Goal: Check status

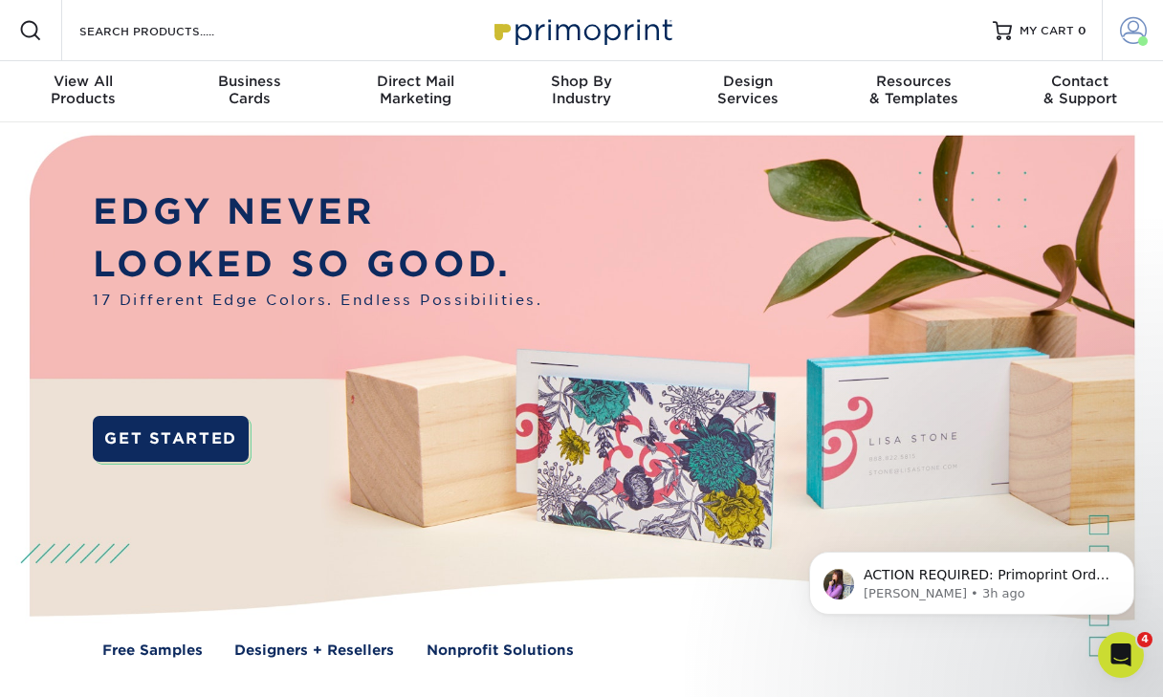
click at [1133, 43] on span at bounding box center [1133, 30] width 27 height 27
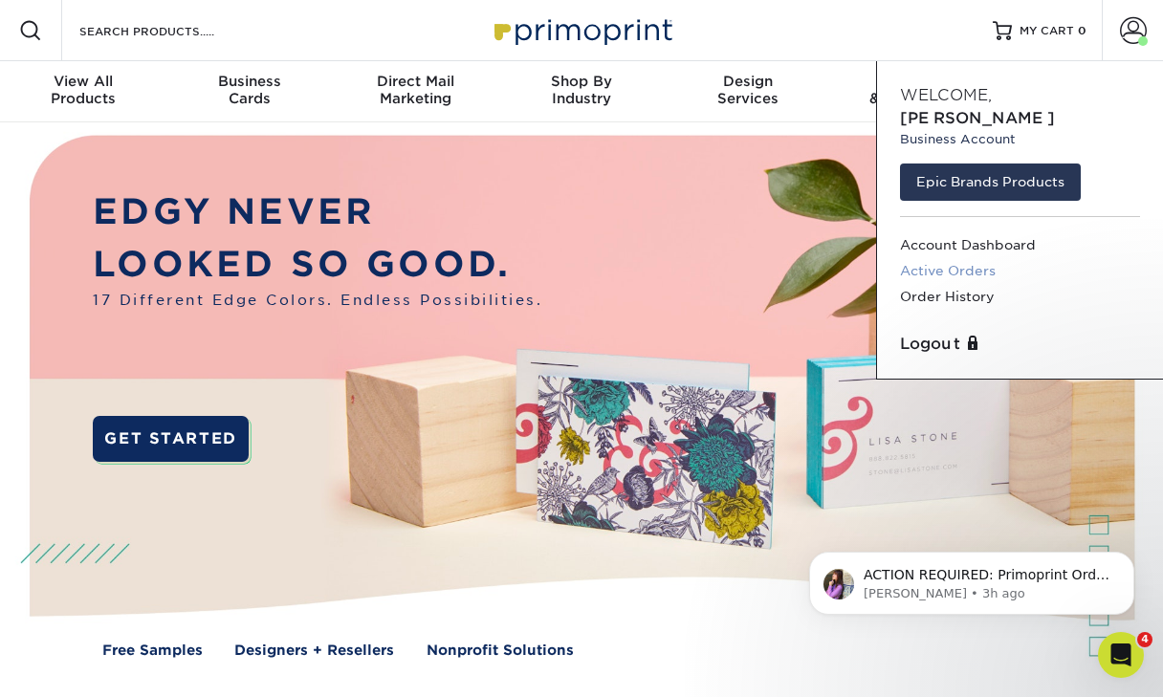
click at [974, 258] on link "Active Orders" at bounding box center [1020, 271] width 240 height 26
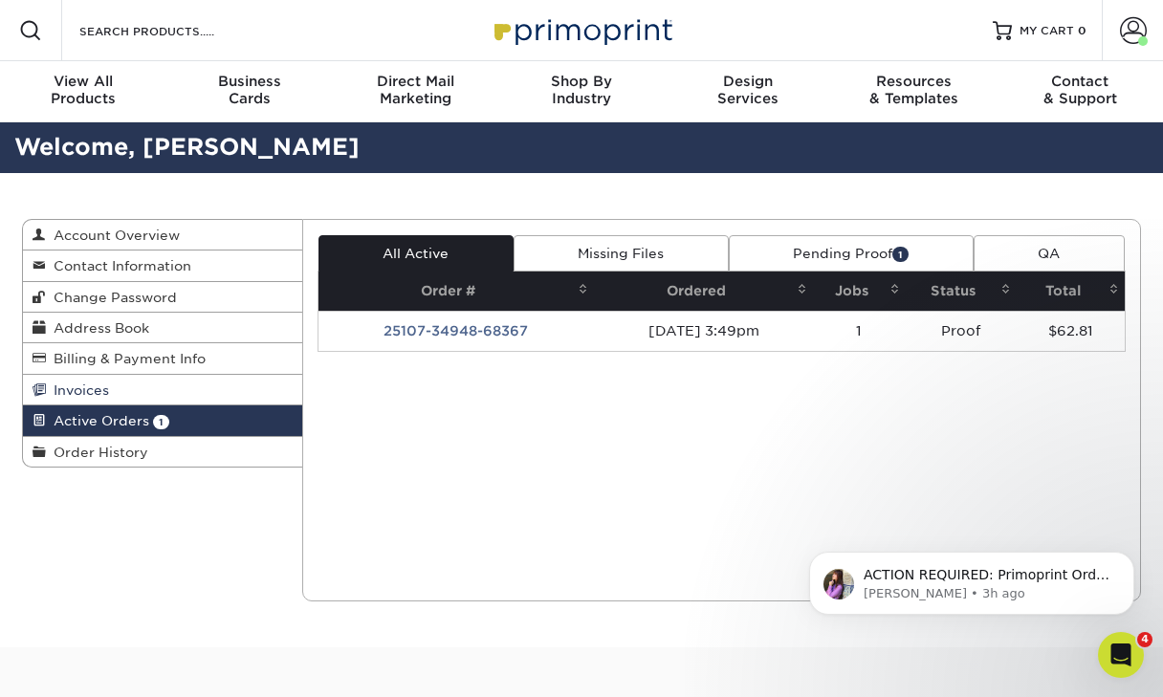
click at [147, 380] on link "Invoices" at bounding box center [162, 390] width 279 height 31
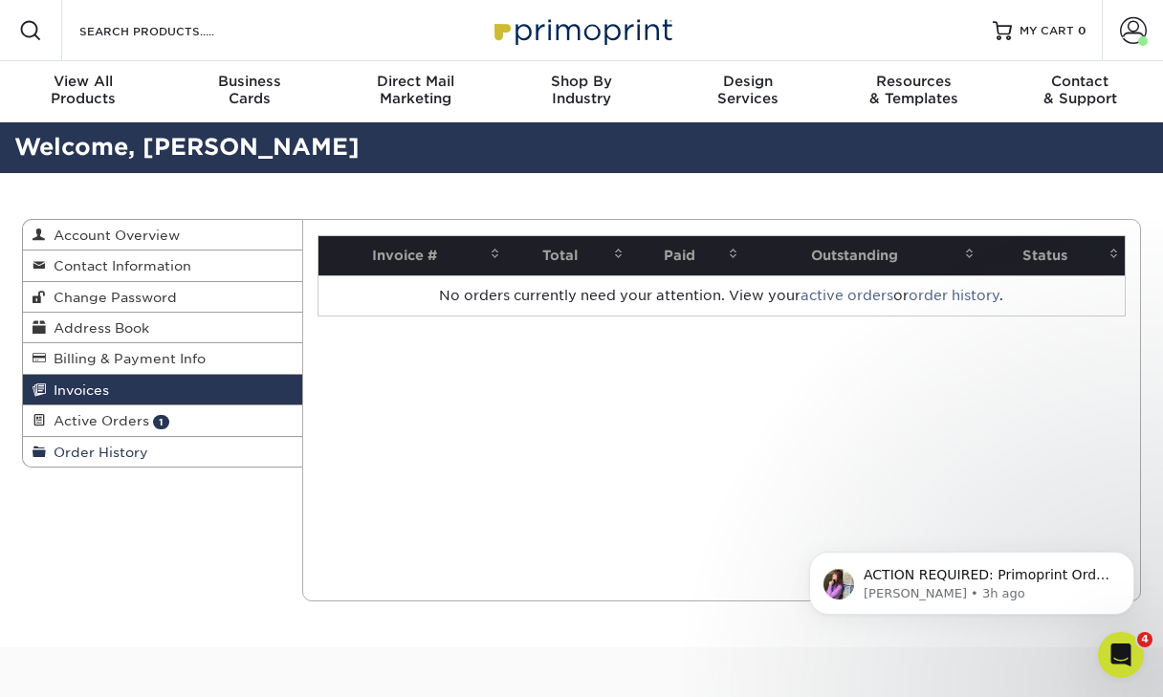
click at [122, 440] on link "Order History" at bounding box center [162, 452] width 279 height 30
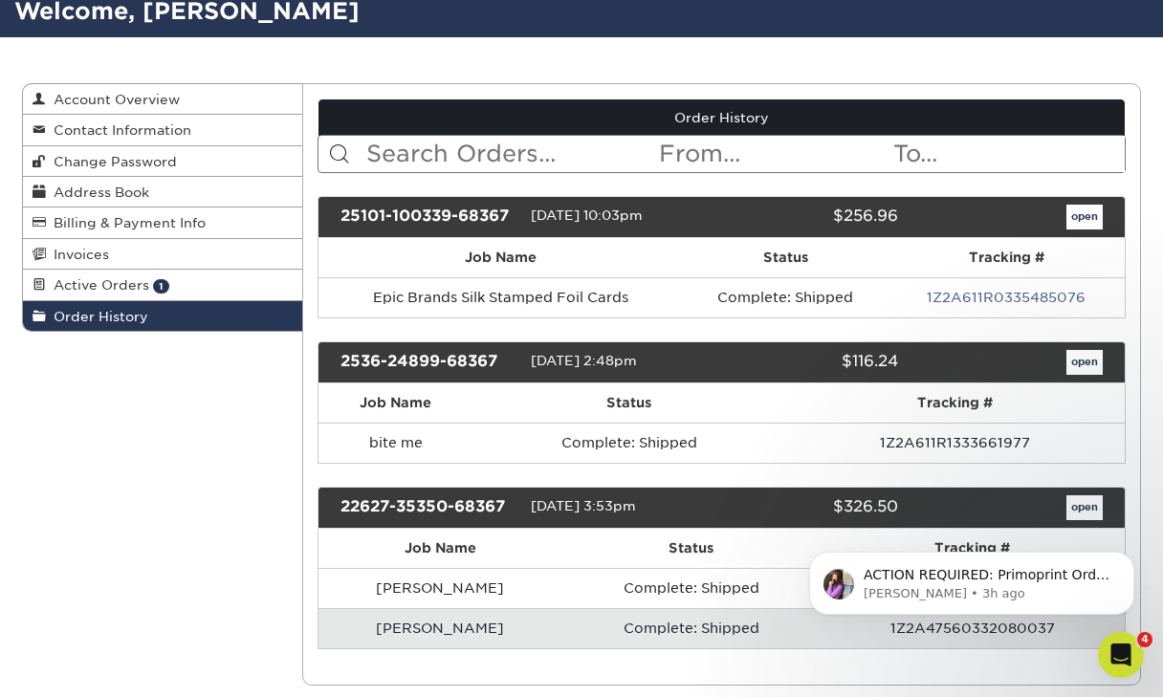
scroll to position [138, 0]
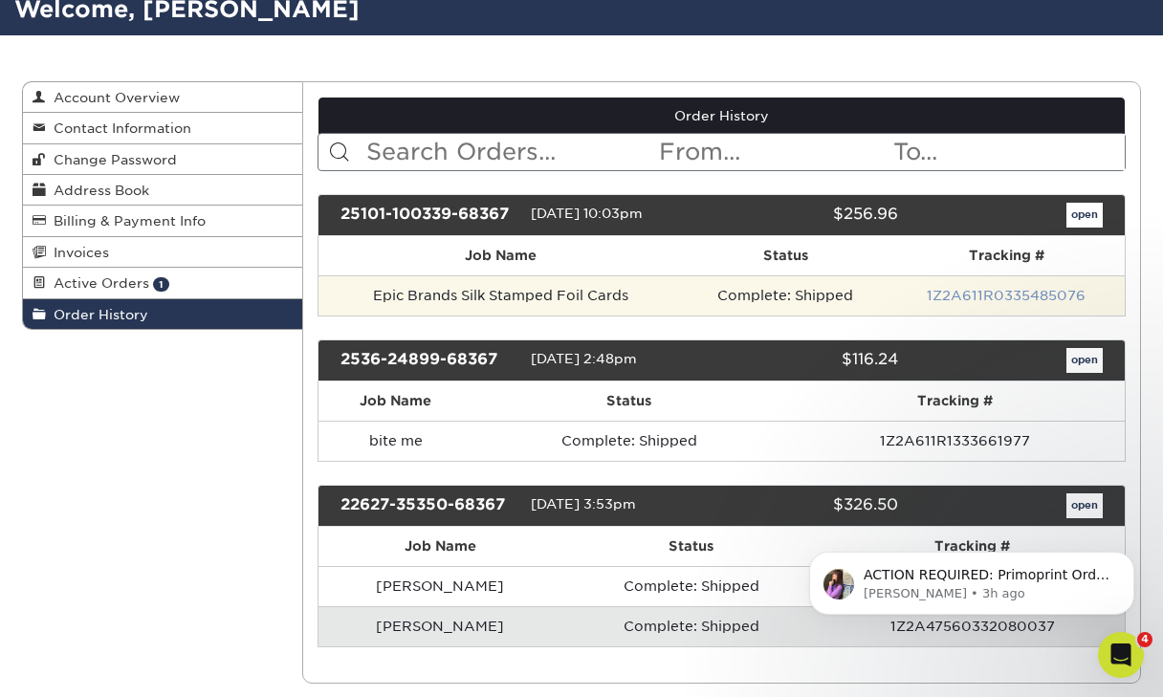
click at [1013, 296] on link "1Z2A611R0335485076" at bounding box center [1006, 295] width 159 height 15
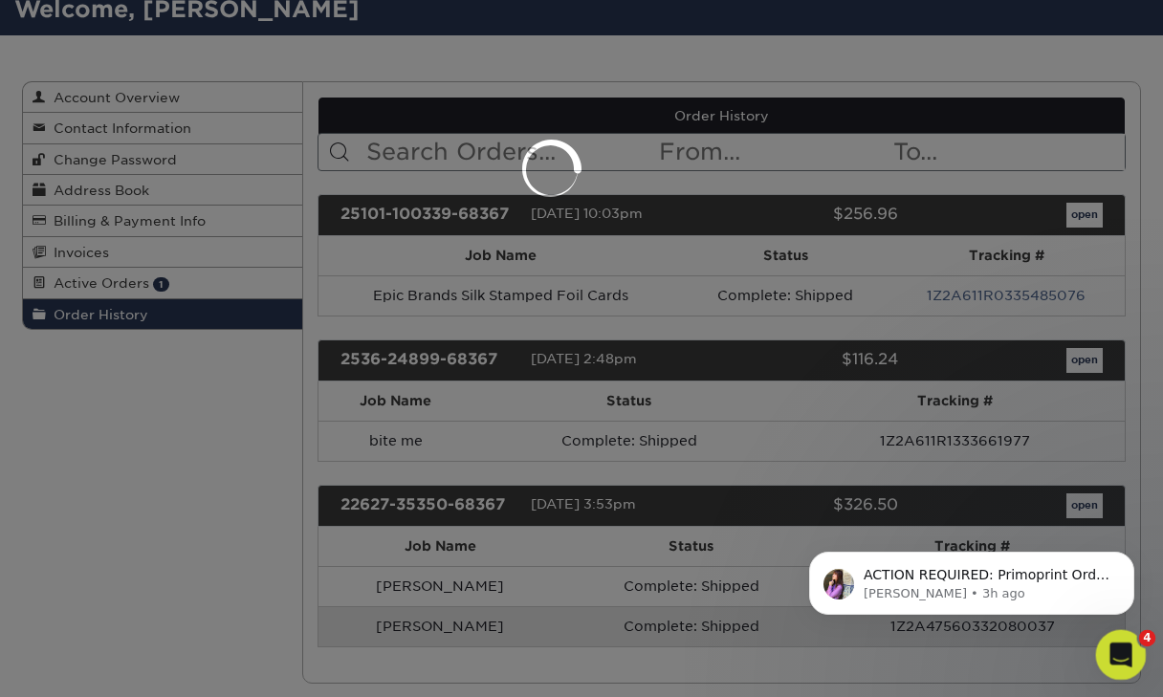
click at [1117, 648] on icon "Open Intercom Messenger" at bounding box center [1119, 653] width 32 height 32
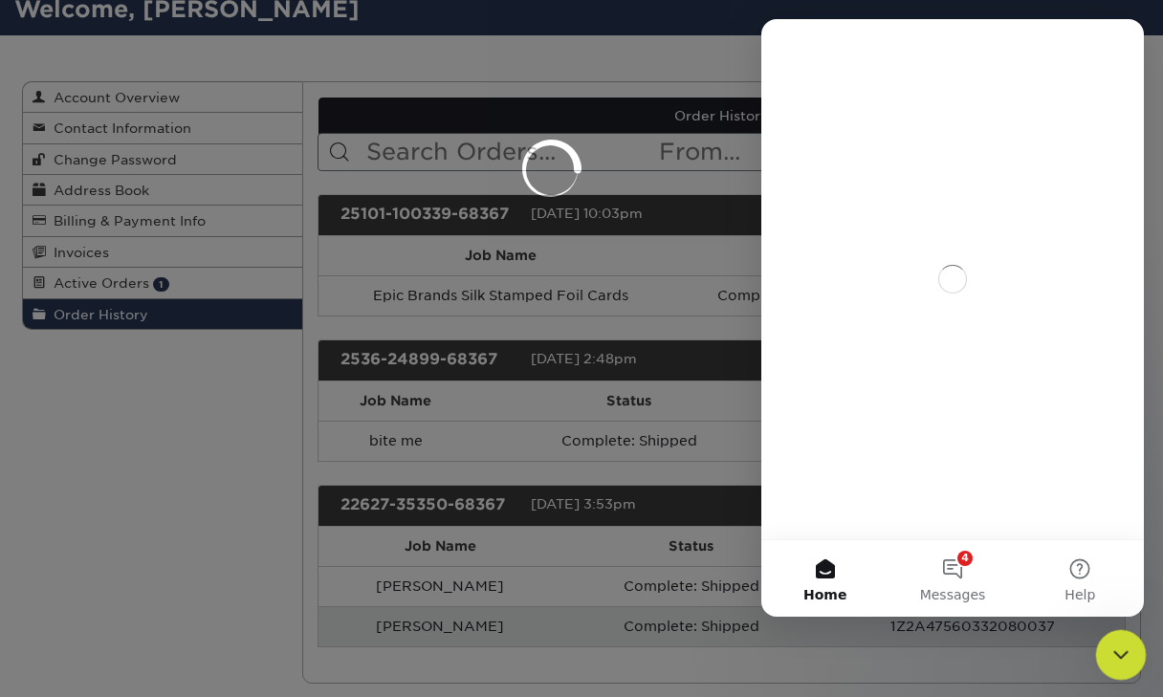
scroll to position [0, 0]
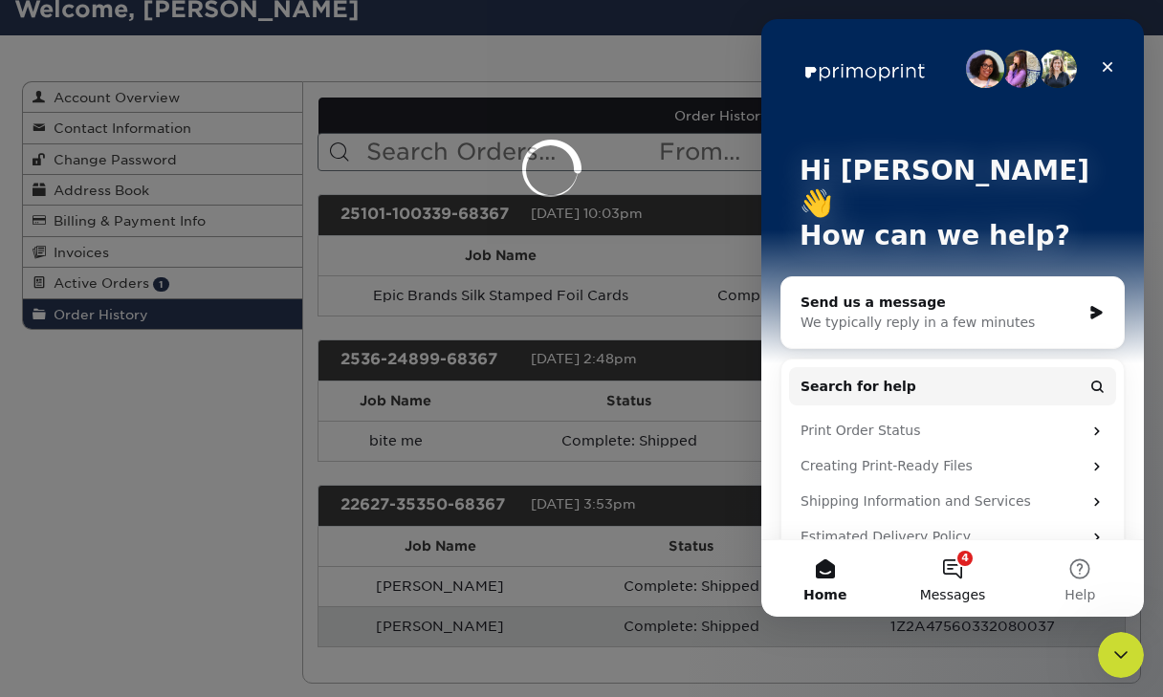
click at [949, 574] on button "4 Messages" at bounding box center [952, 579] width 127 height 77
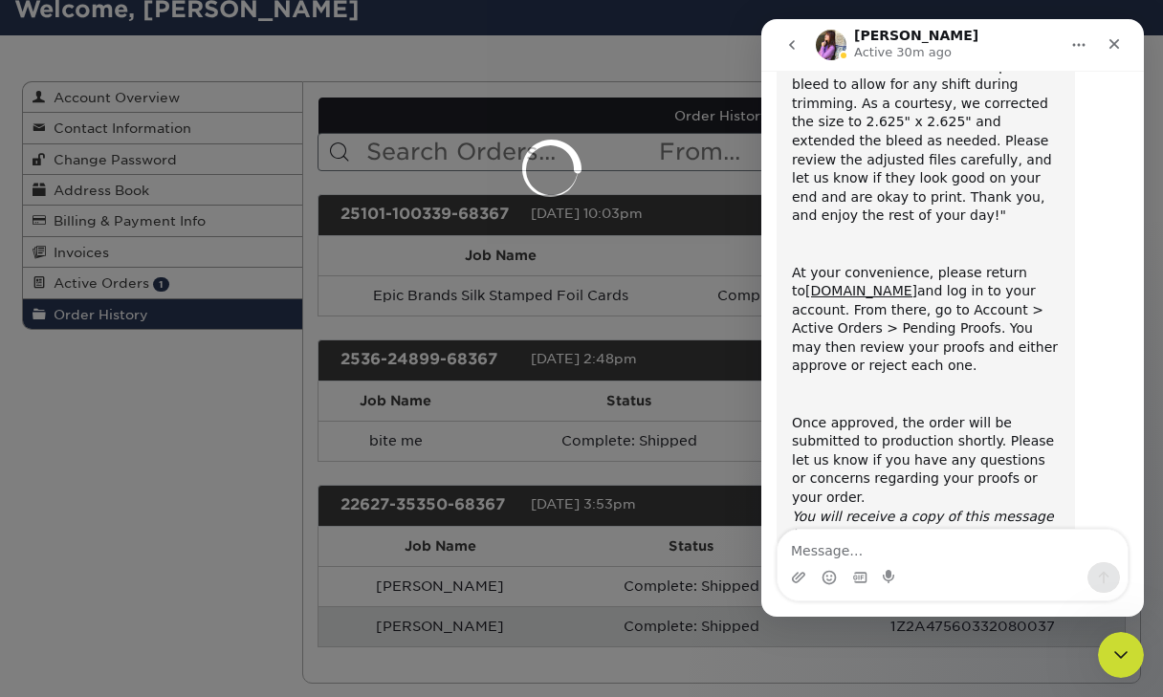
scroll to position [227, 0]
click at [1115, 39] on icon "Close" at bounding box center [1114, 43] width 15 height 15
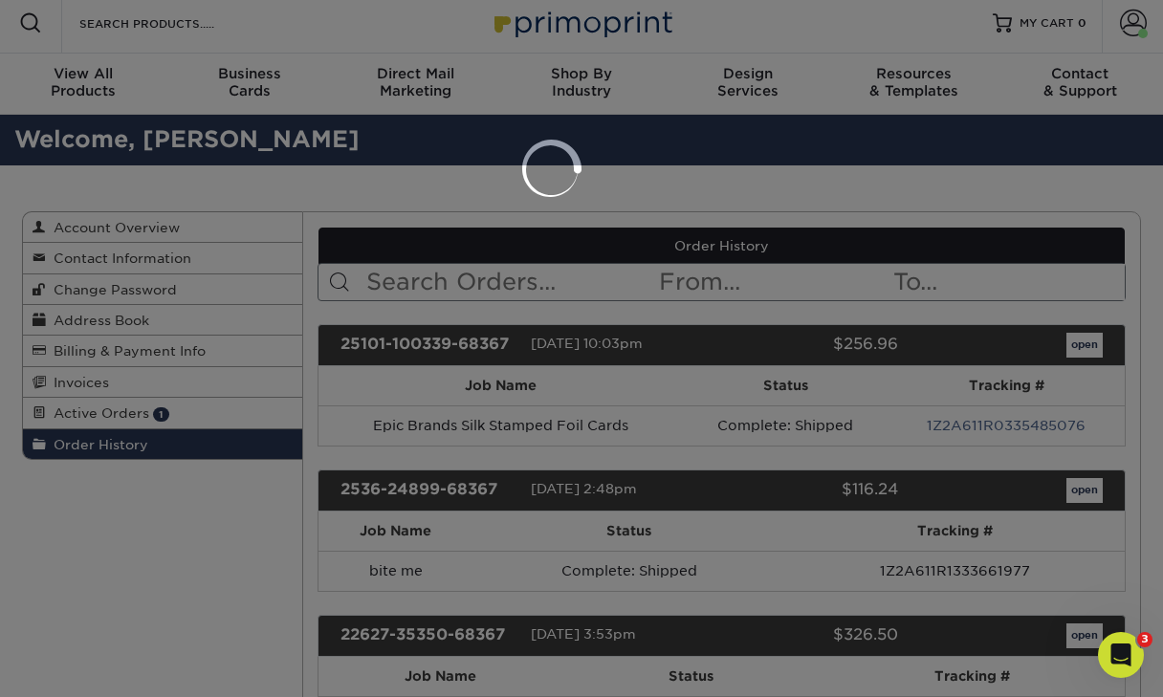
scroll to position [0, 0]
click at [174, 391] on div at bounding box center [581, 348] width 1163 height 697
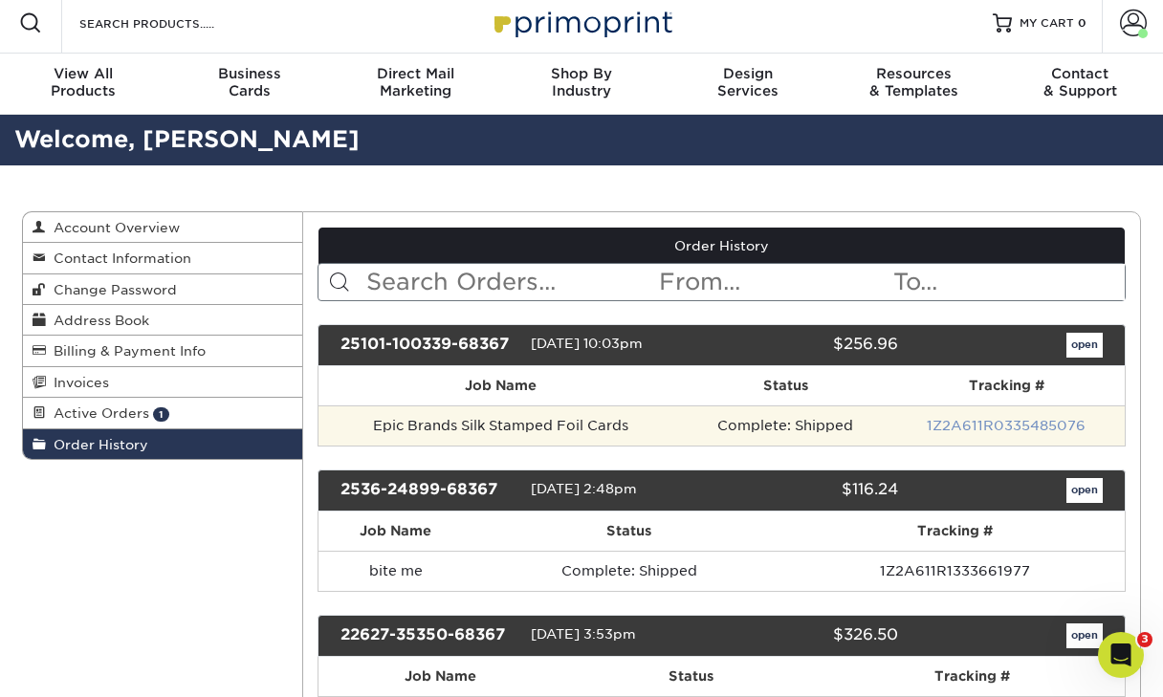
click at [1003, 428] on link "1Z2A611R0335485076" at bounding box center [1006, 425] width 159 height 15
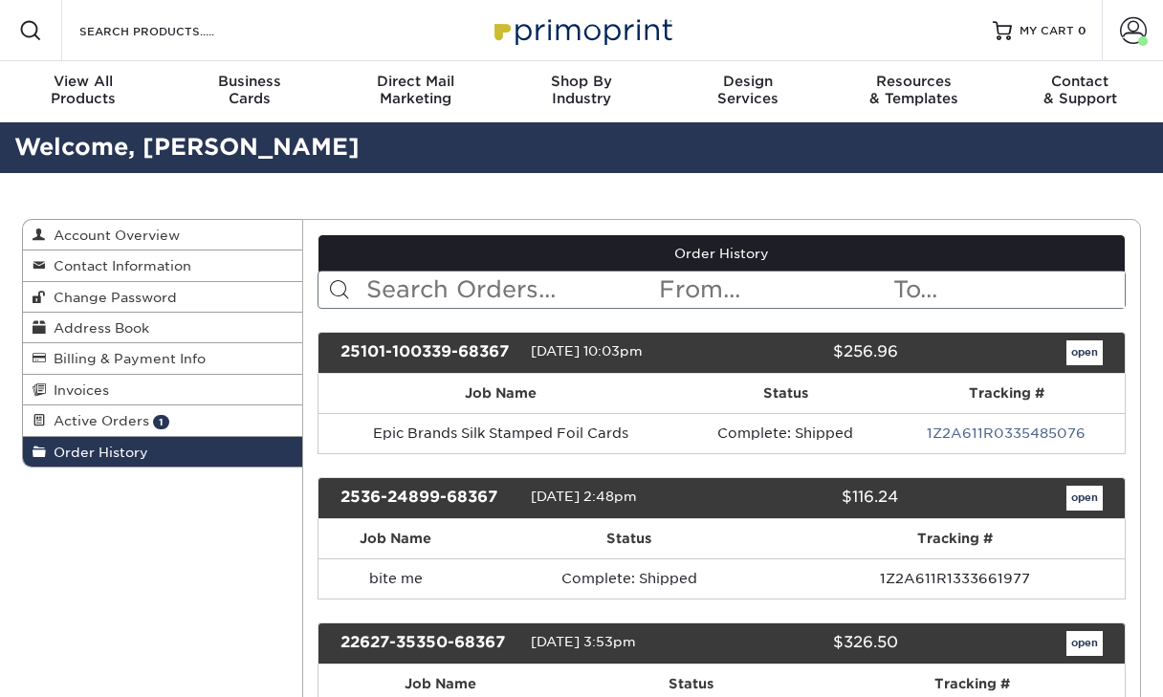
click at [1080, 356] on link "open" at bounding box center [1085, 353] width 36 height 25
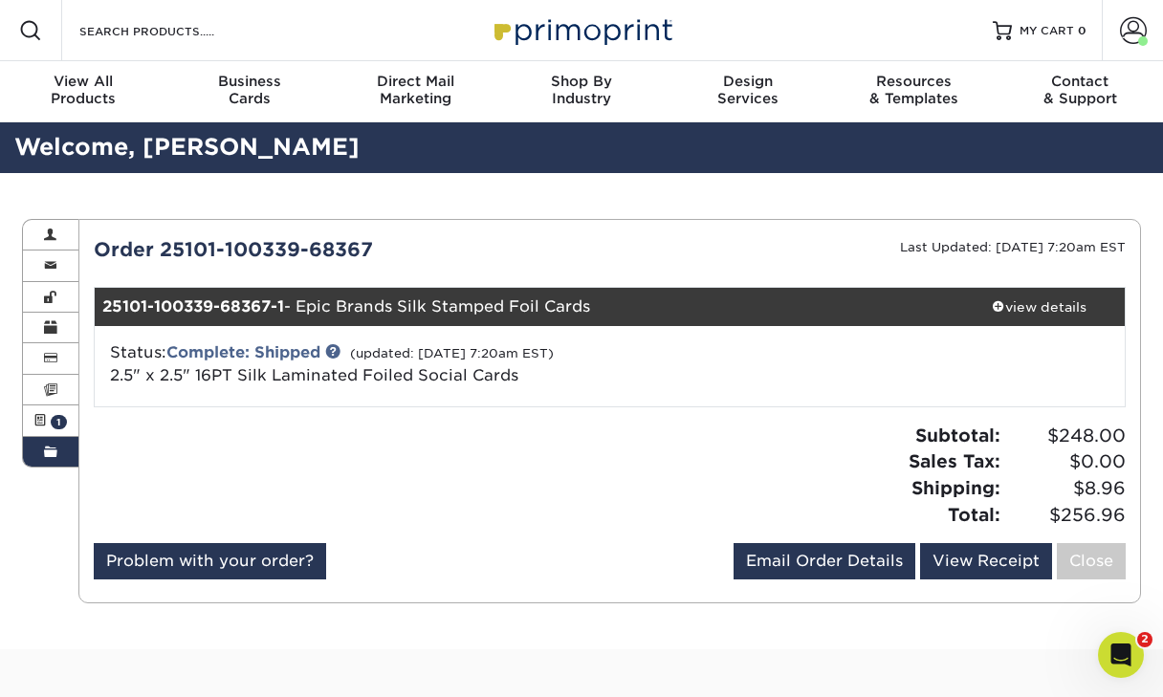
scroll to position [28, 0]
click at [55, 449] on span at bounding box center [50, 452] width 13 height 15
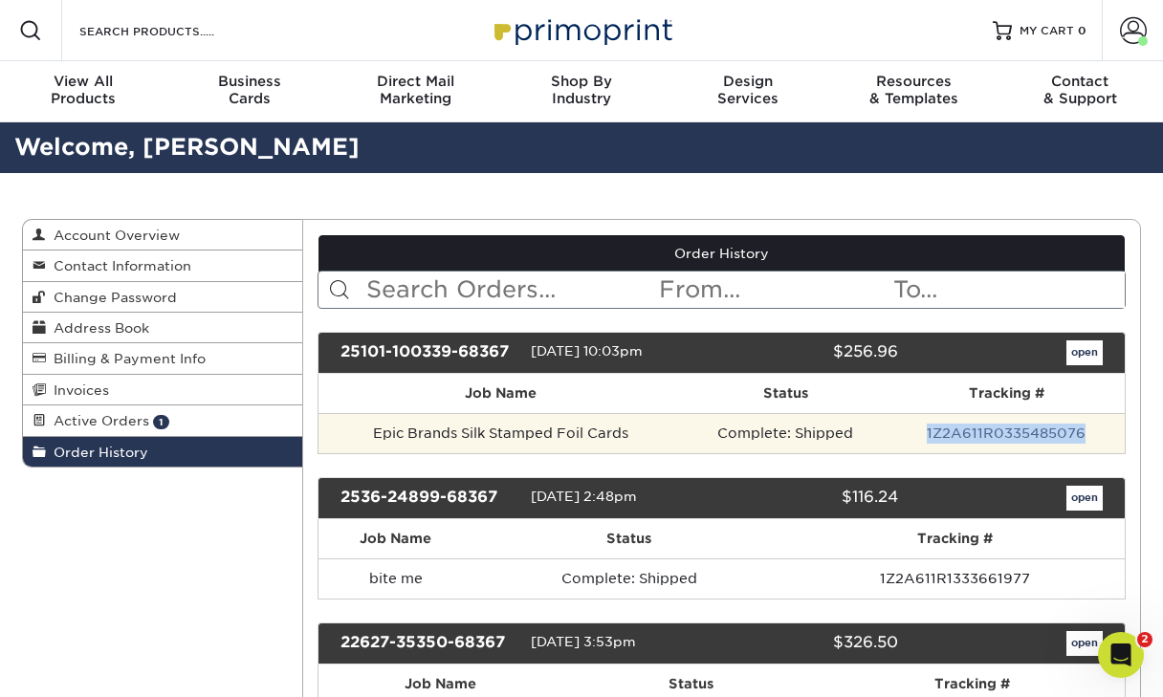
drag, startPoint x: 928, startPoint y: 432, endPoint x: 1096, endPoint y: 432, distance: 168.4
click at [1096, 432] on td "1Z2A611R0335485076" at bounding box center [1007, 433] width 236 height 40
copy link "1Z2A611R0335485076"
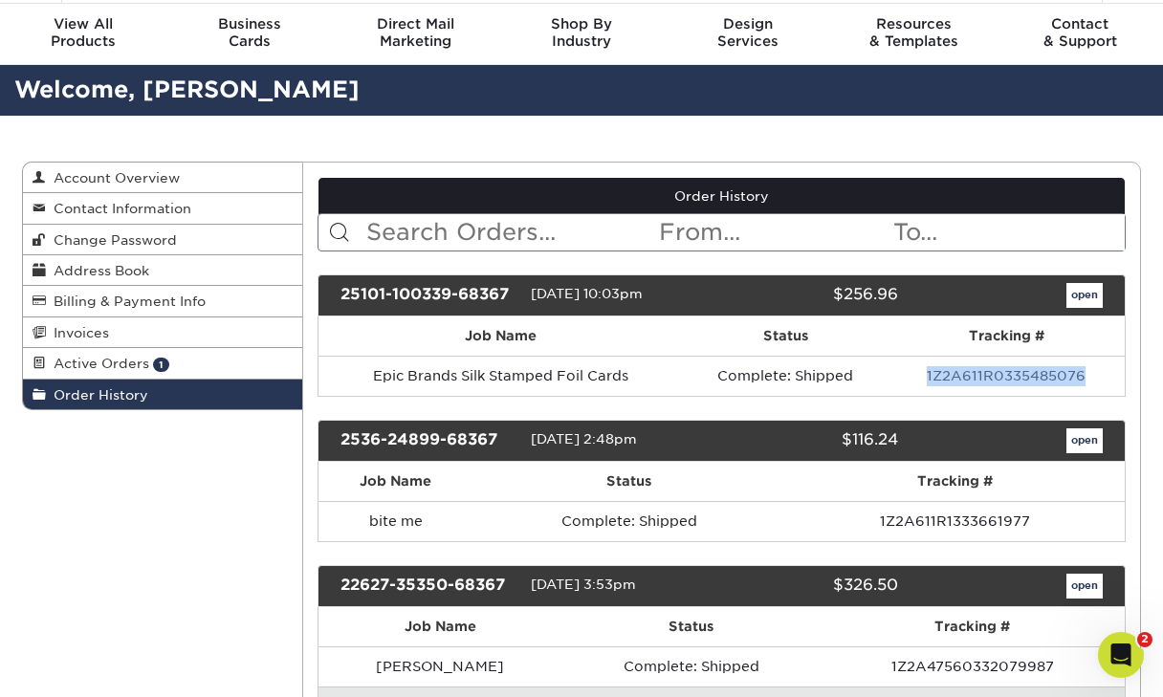
scroll to position [65, 0]
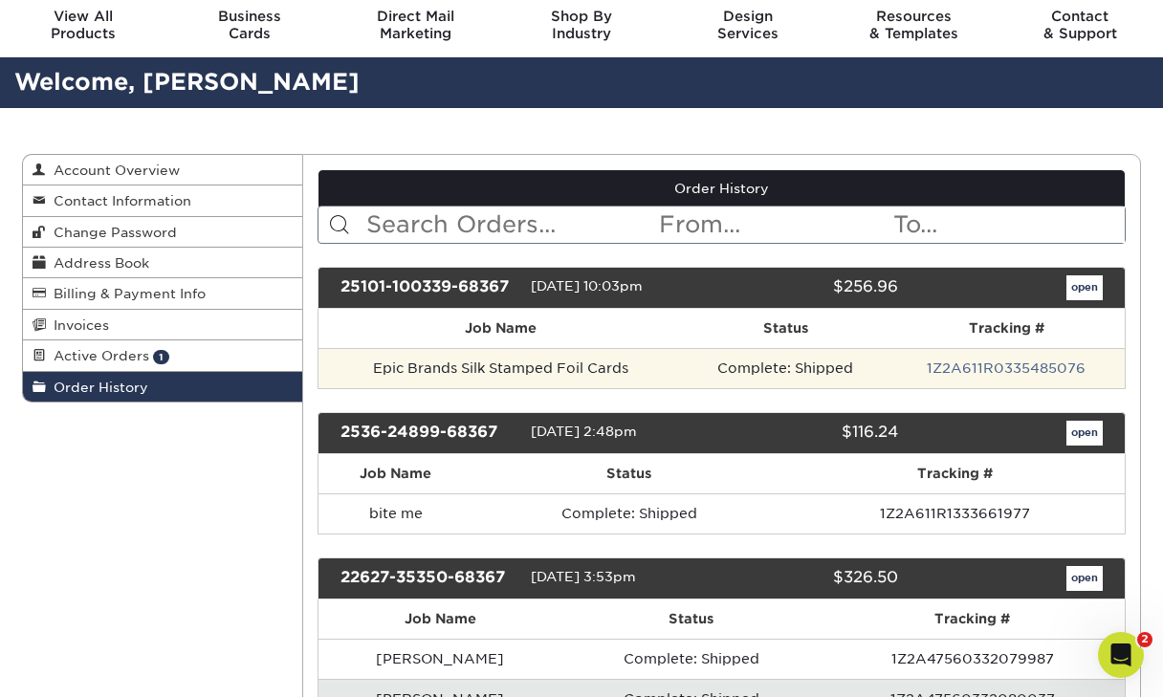
click at [817, 385] on td "Complete: Shipped" at bounding box center [786, 368] width 206 height 40
click at [773, 368] on td "Complete: Shipped" at bounding box center [786, 368] width 206 height 40
click at [523, 383] on td "Epic Brands Silk Stamped Foil Cards" at bounding box center [501, 368] width 365 height 40
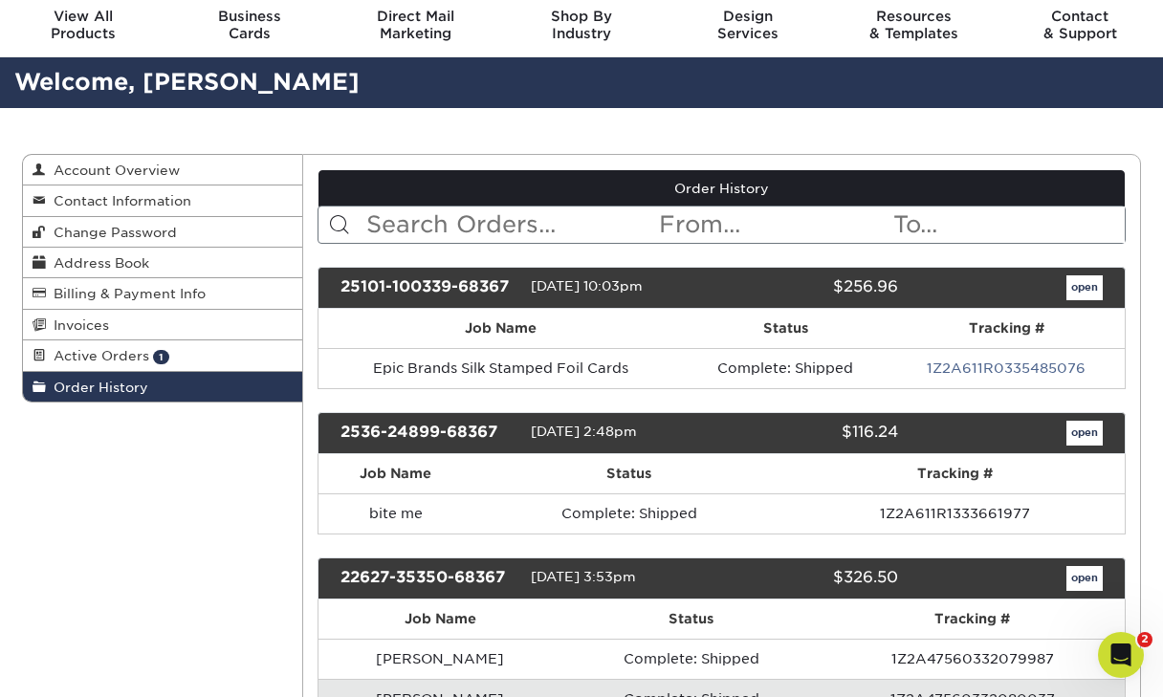
click at [356, 280] on div "25101-100339-68367" at bounding box center [428, 288] width 205 height 25
click at [1092, 291] on link "open" at bounding box center [1085, 288] width 36 height 25
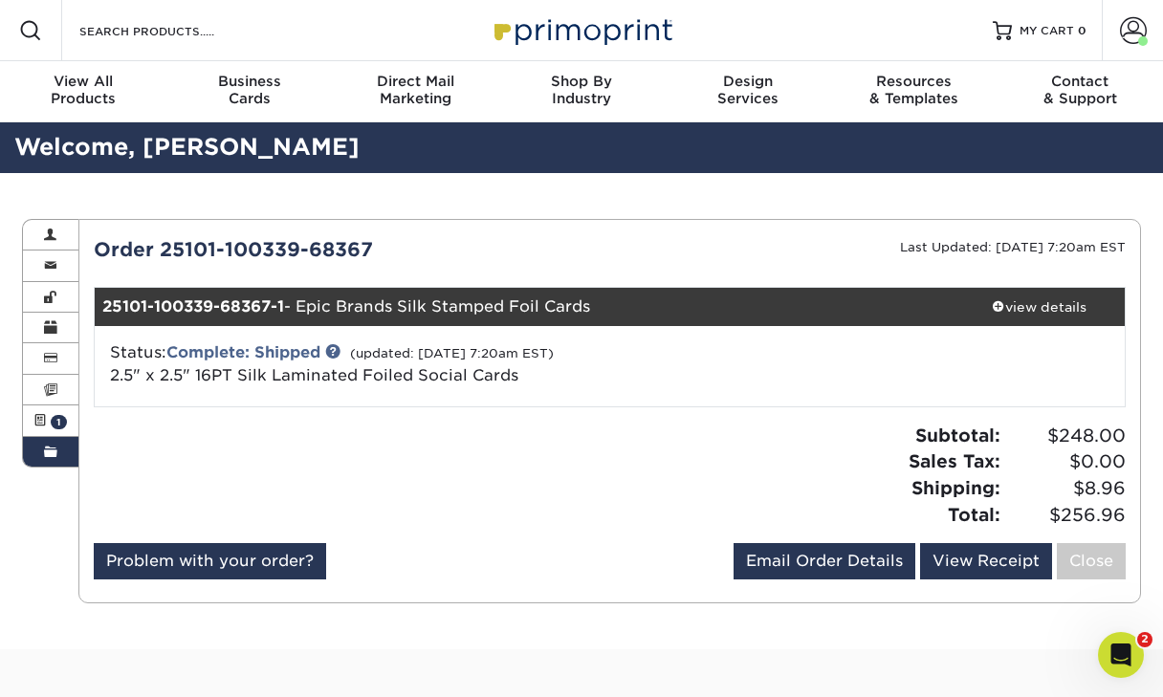
scroll to position [43, 0]
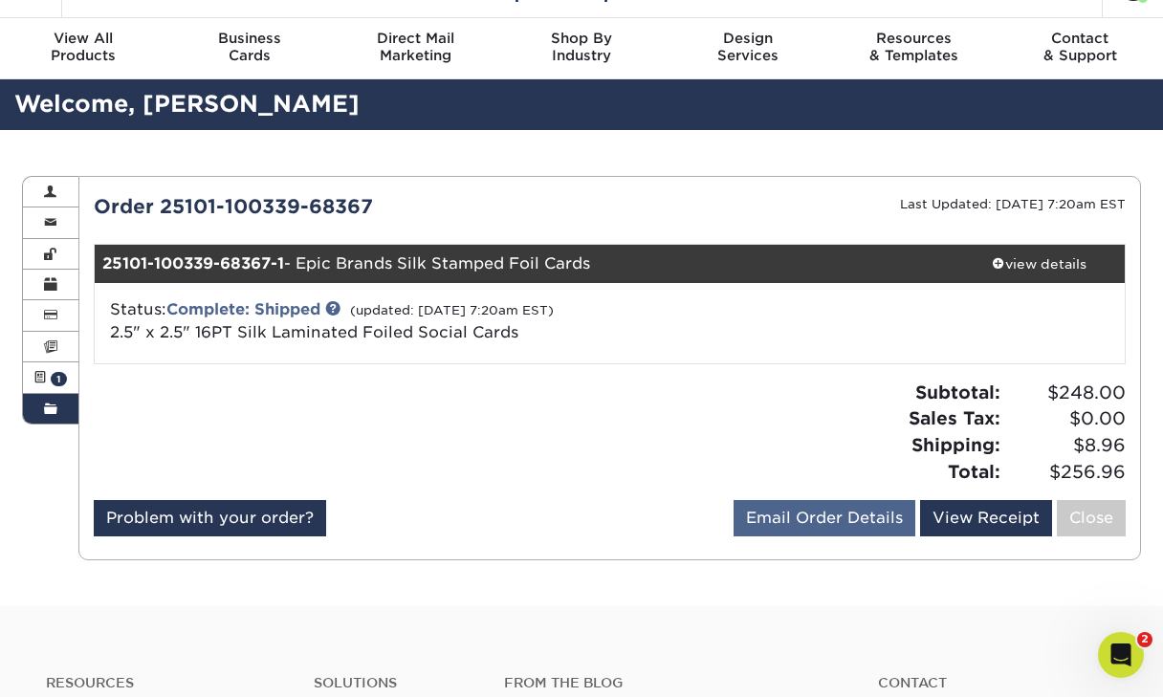
click at [874, 517] on link "Email Order Details" at bounding box center [825, 518] width 182 height 36
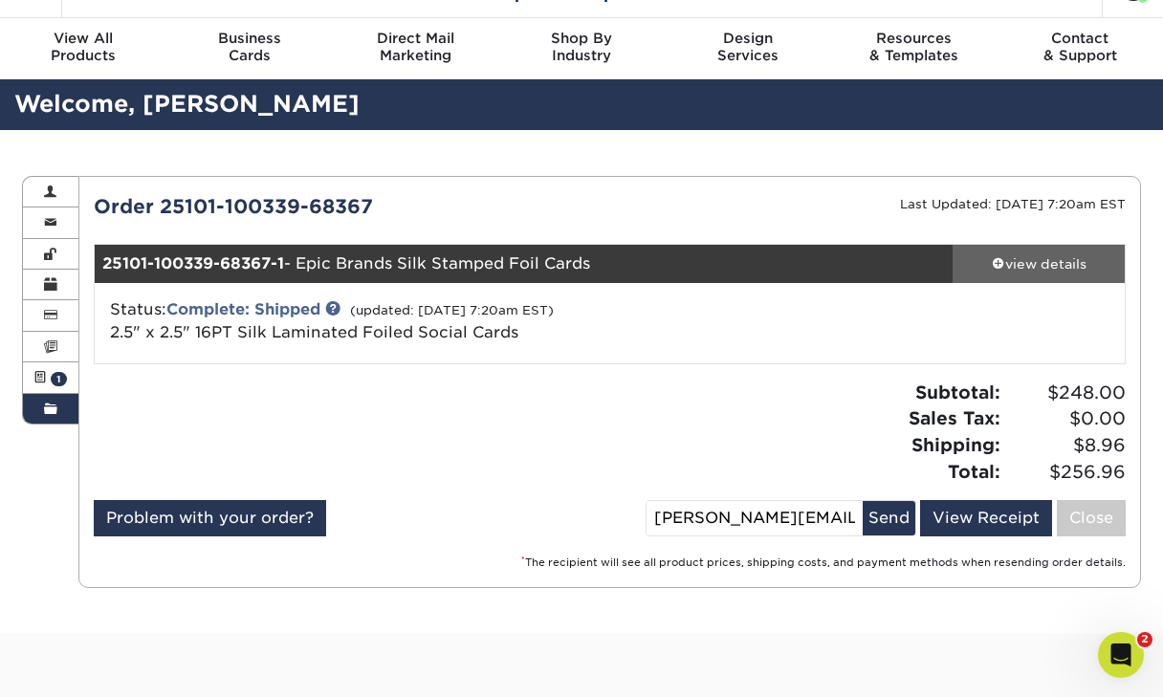
click at [1028, 258] on div "view details" at bounding box center [1039, 264] width 172 height 19
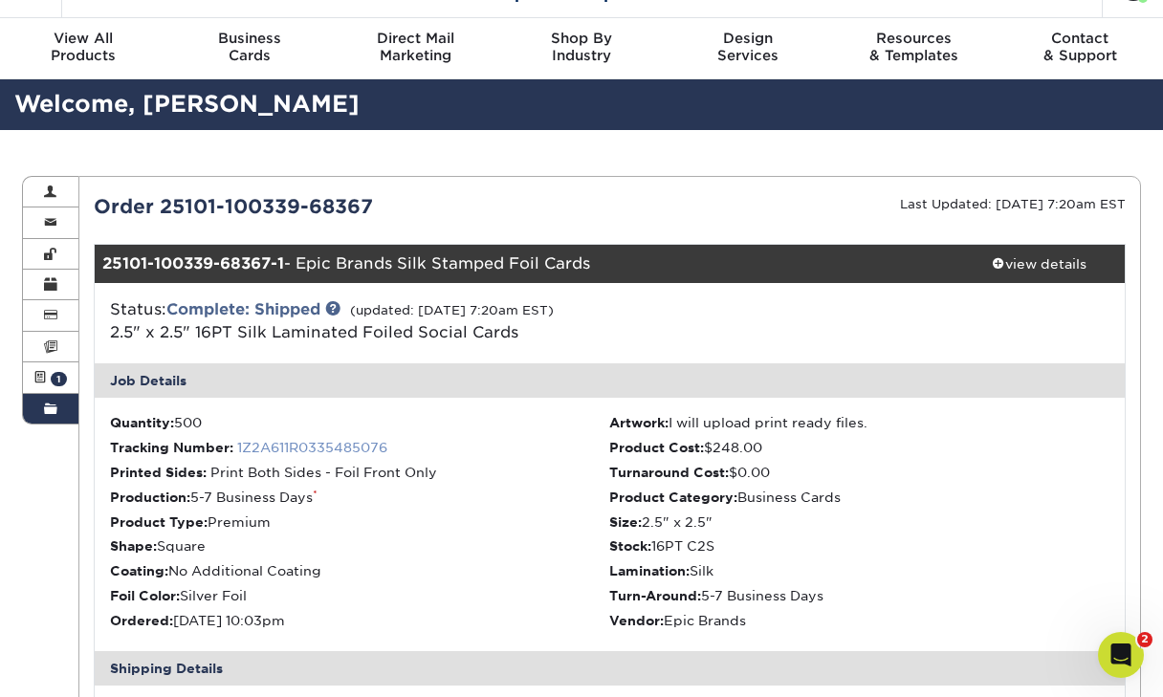
click at [333, 446] on link "1Z2A611R0335485076" at bounding box center [312, 447] width 150 height 15
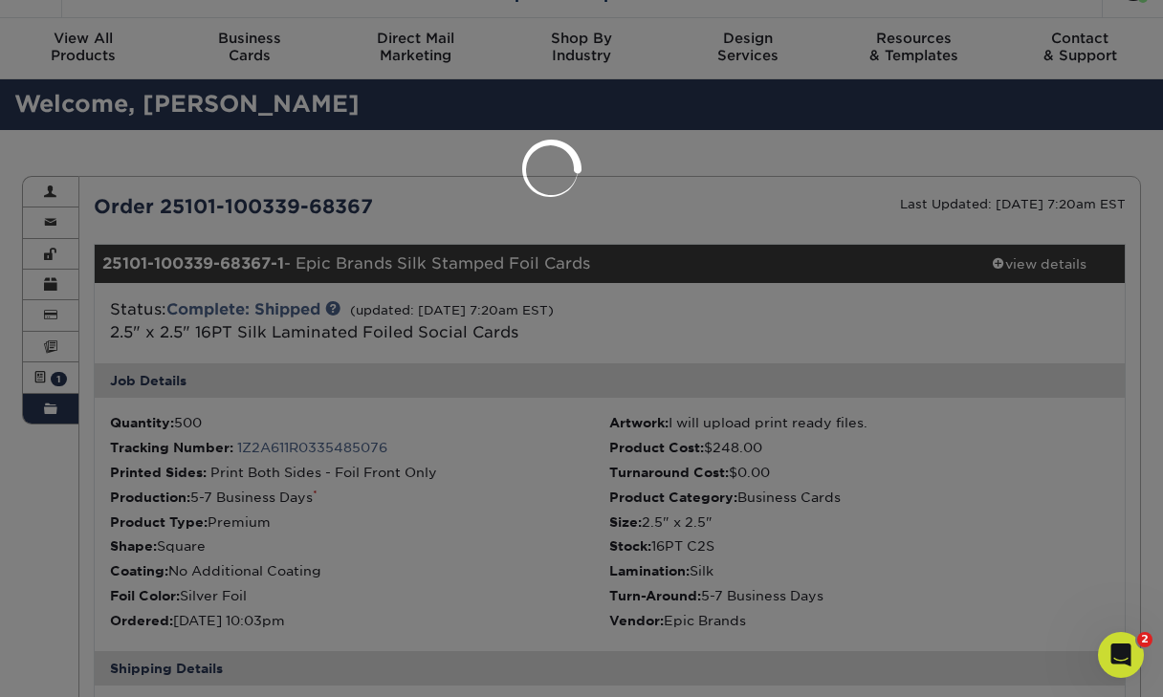
click at [588, 324] on div at bounding box center [581, 348] width 1163 height 697
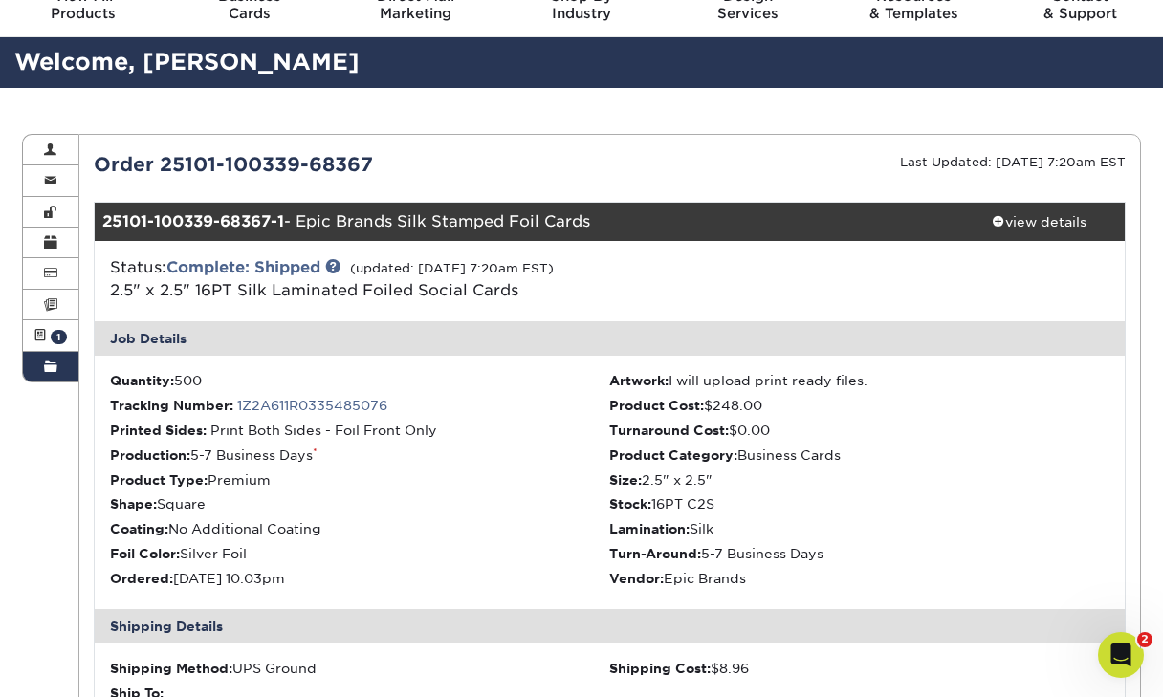
scroll to position [86, 0]
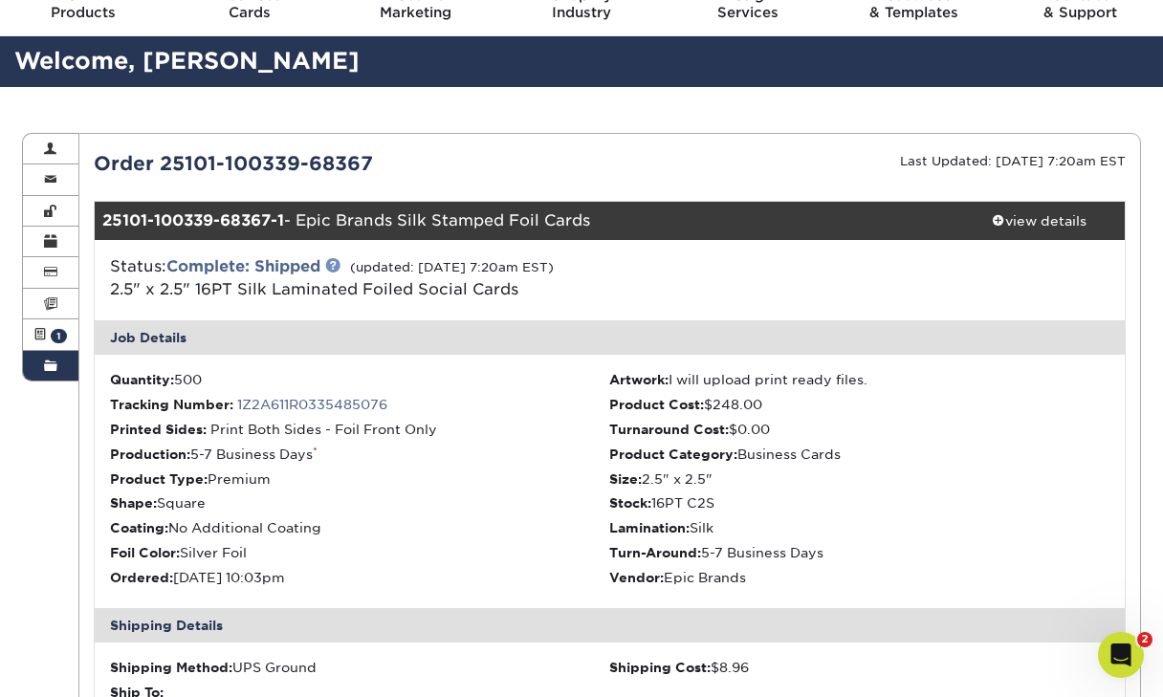
click at [339, 261] on link at bounding box center [332, 264] width 15 height 15
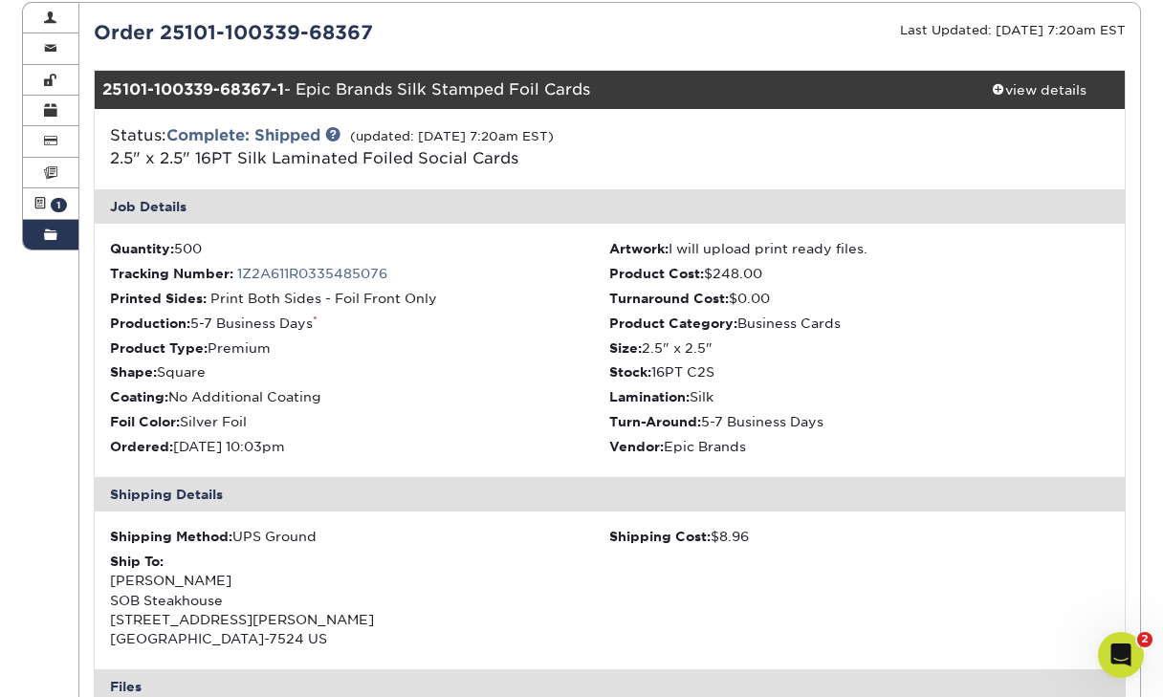
scroll to position [202, 0]
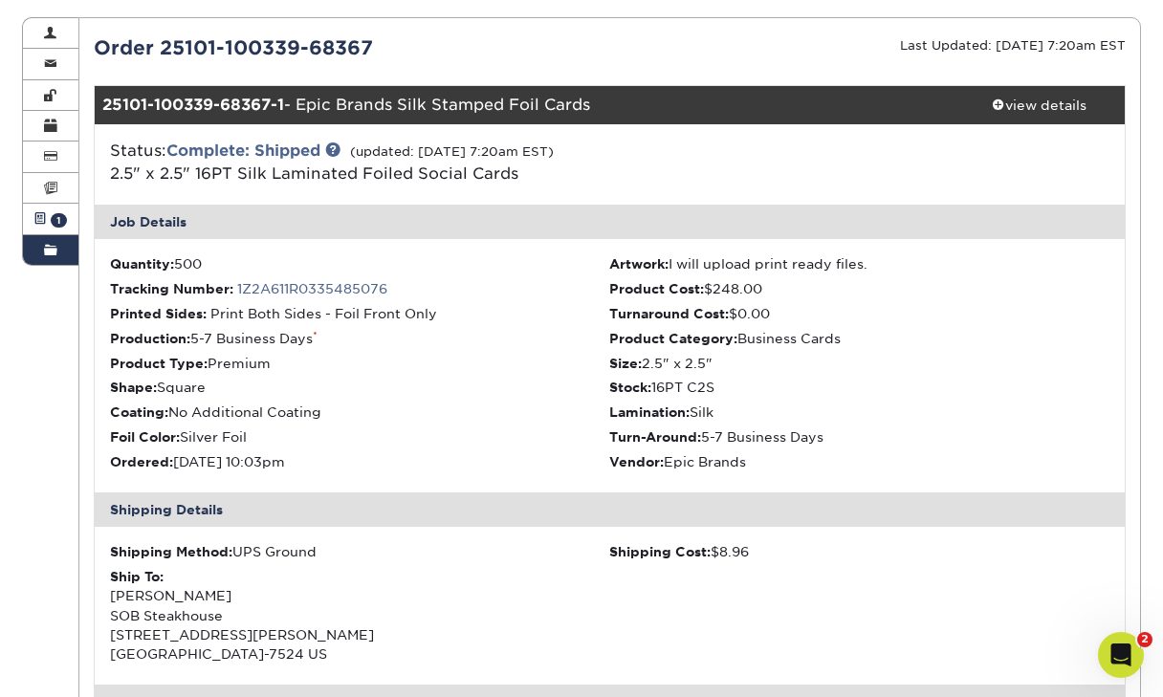
click at [42, 211] on span at bounding box center [39, 218] width 13 height 15
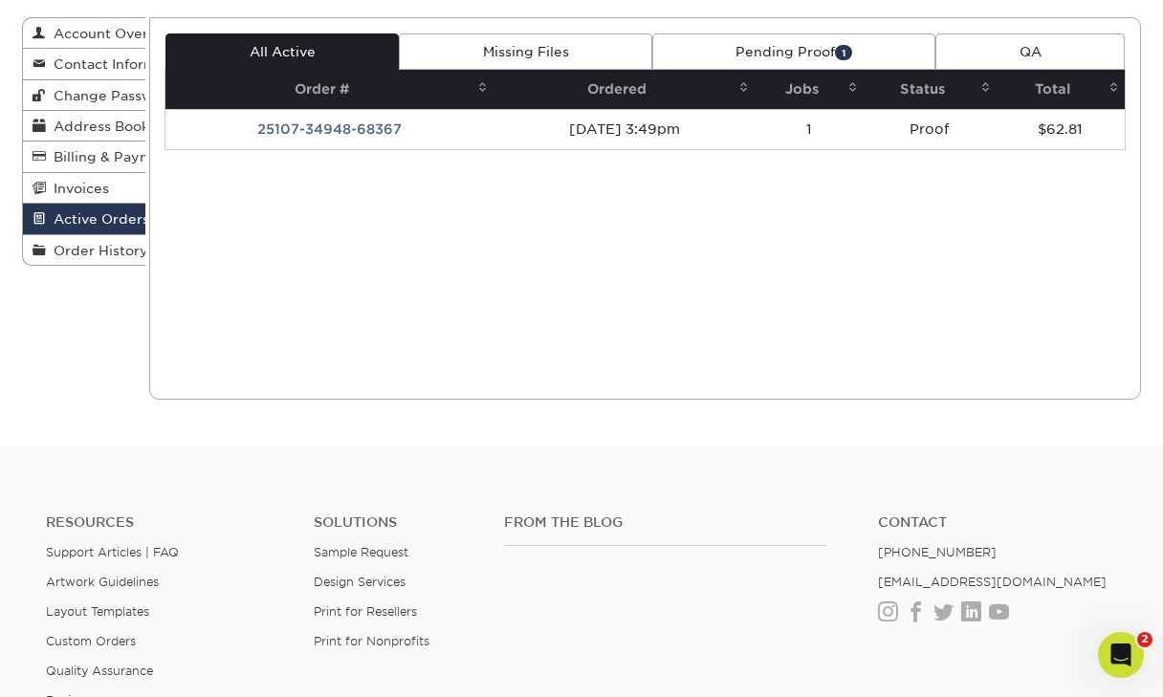
scroll to position [0, 0]
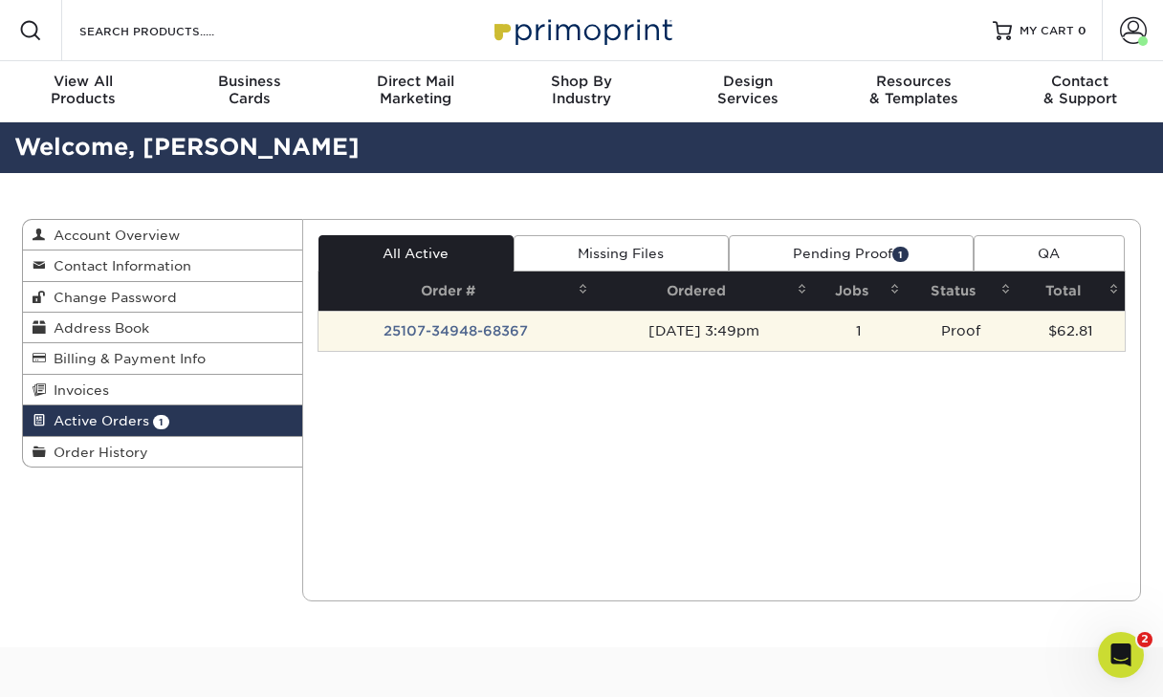
click at [481, 334] on td "25107-34948-68367" at bounding box center [457, 331] width 276 height 40
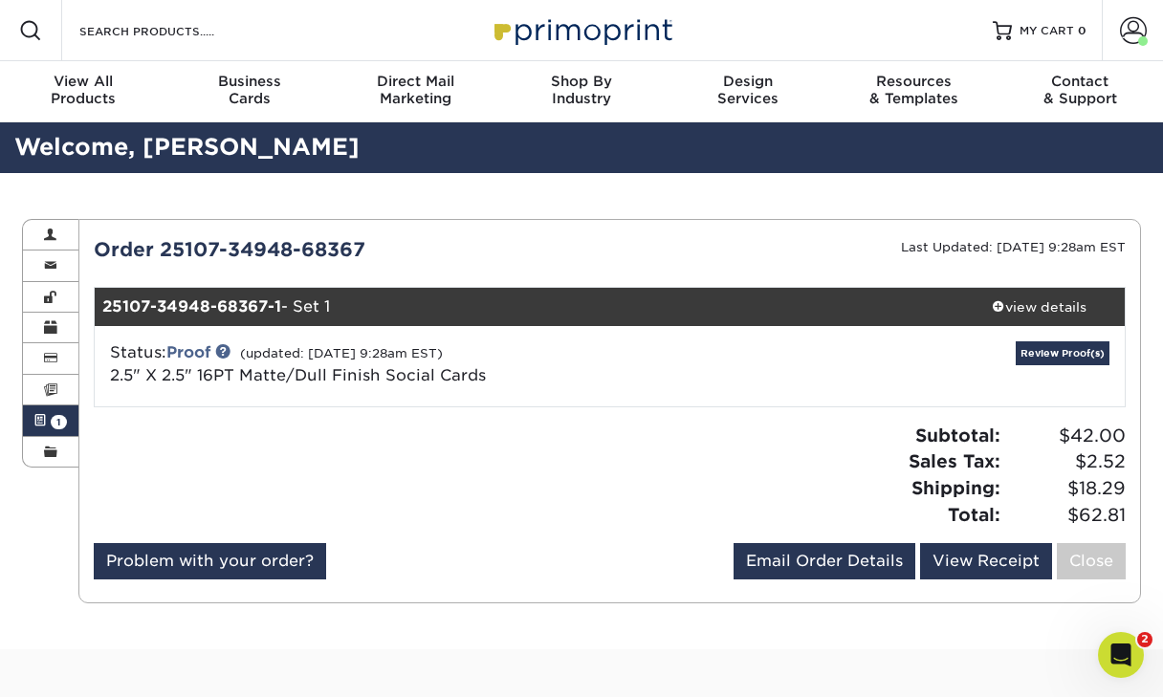
scroll to position [46, 0]
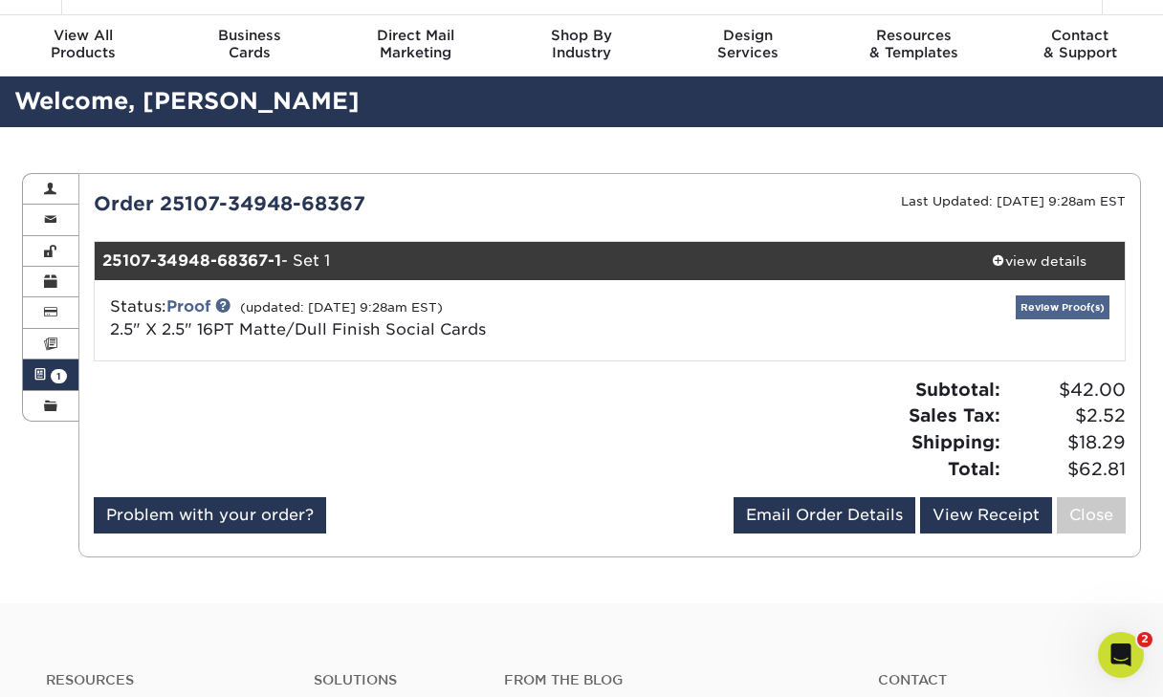
click at [1051, 310] on link "Review Proof(s)" at bounding box center [1063, 308] width 94 height 24
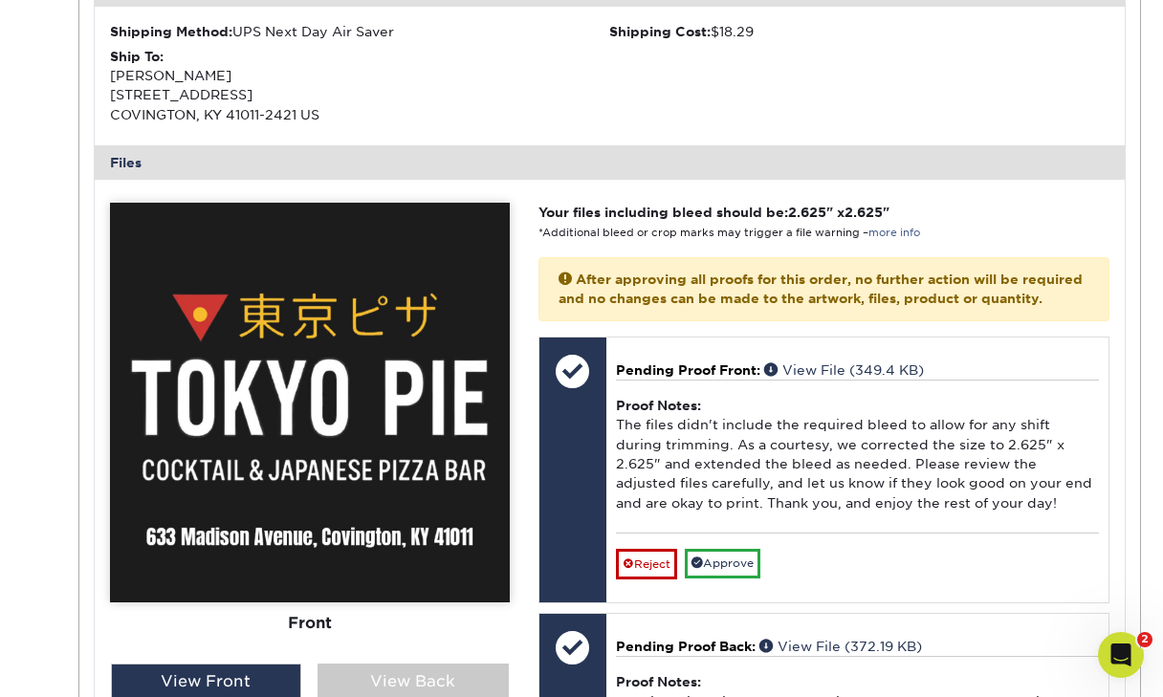
scroll to position [760, 0]
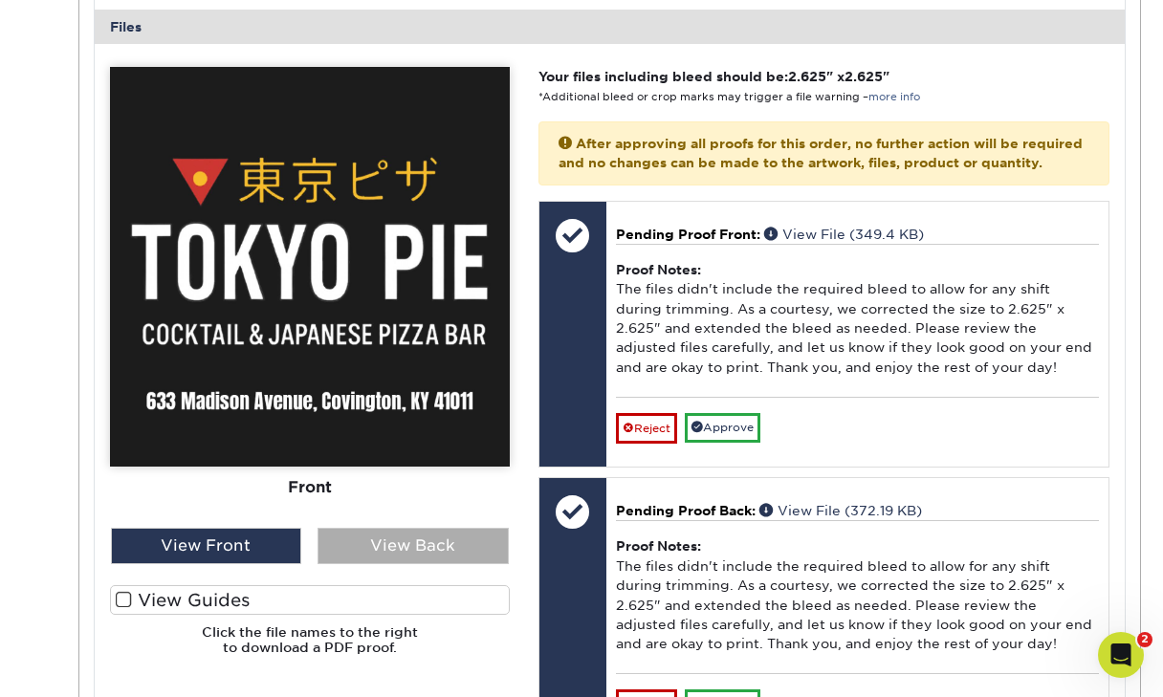
click at [362, 542] on div "View Back" at bounding box center [413, 546] width 191 height 36
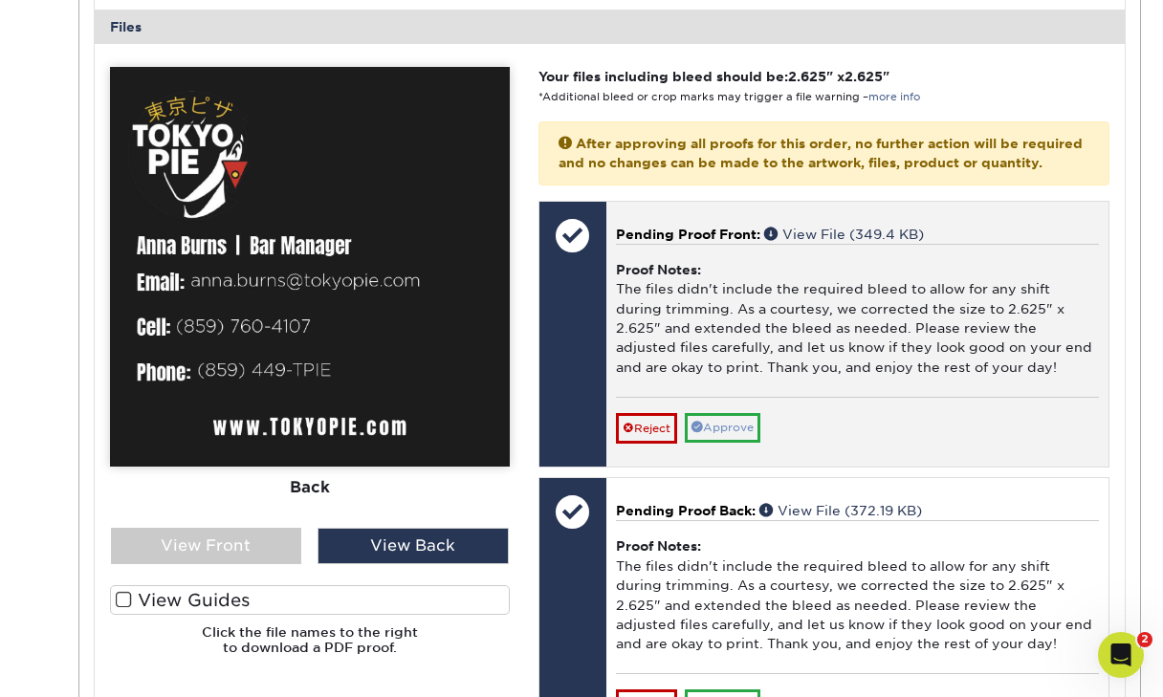
click at [722, 421] on link "Approve" at bounding box center [723, 428] width 76 height 30
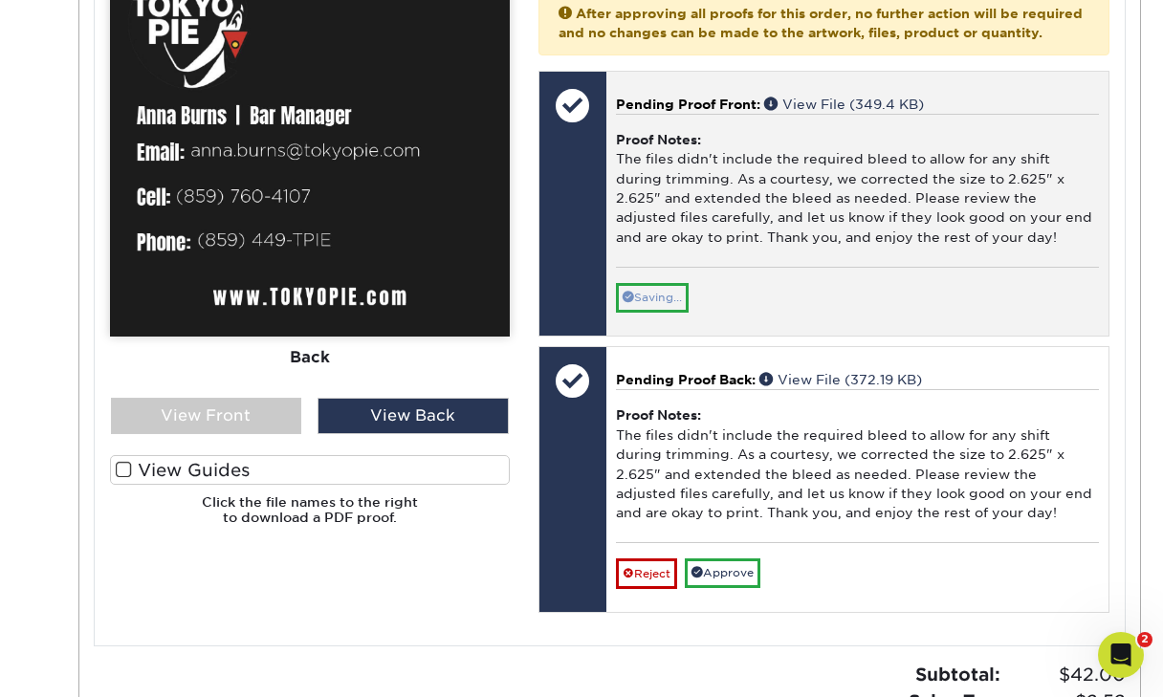
scroll to position [896, 0]
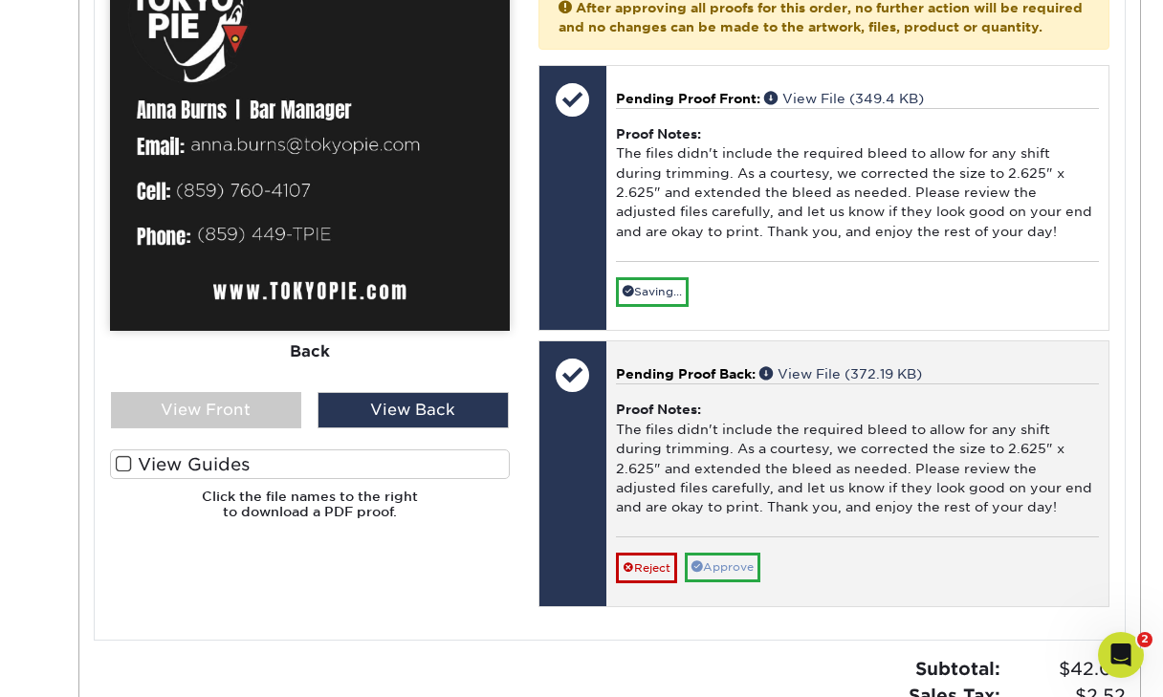
click at [723, 553] on link "Approve" at bounding box center [723, 568] width 76 height 30
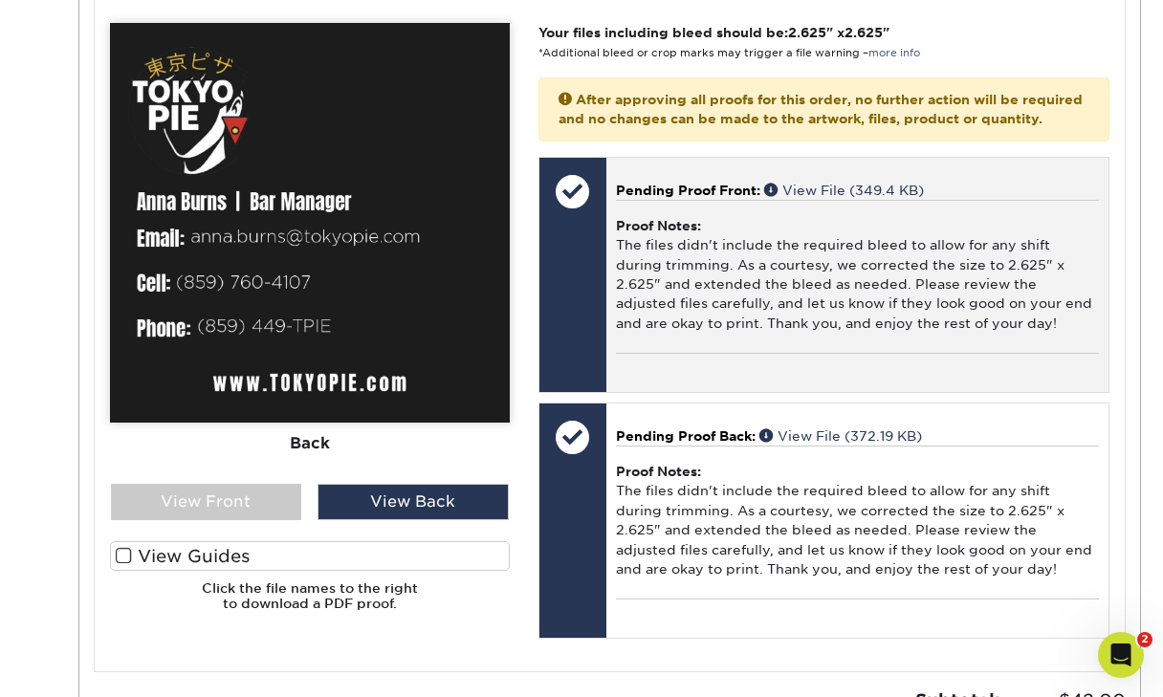
scroll to position [794, 0]
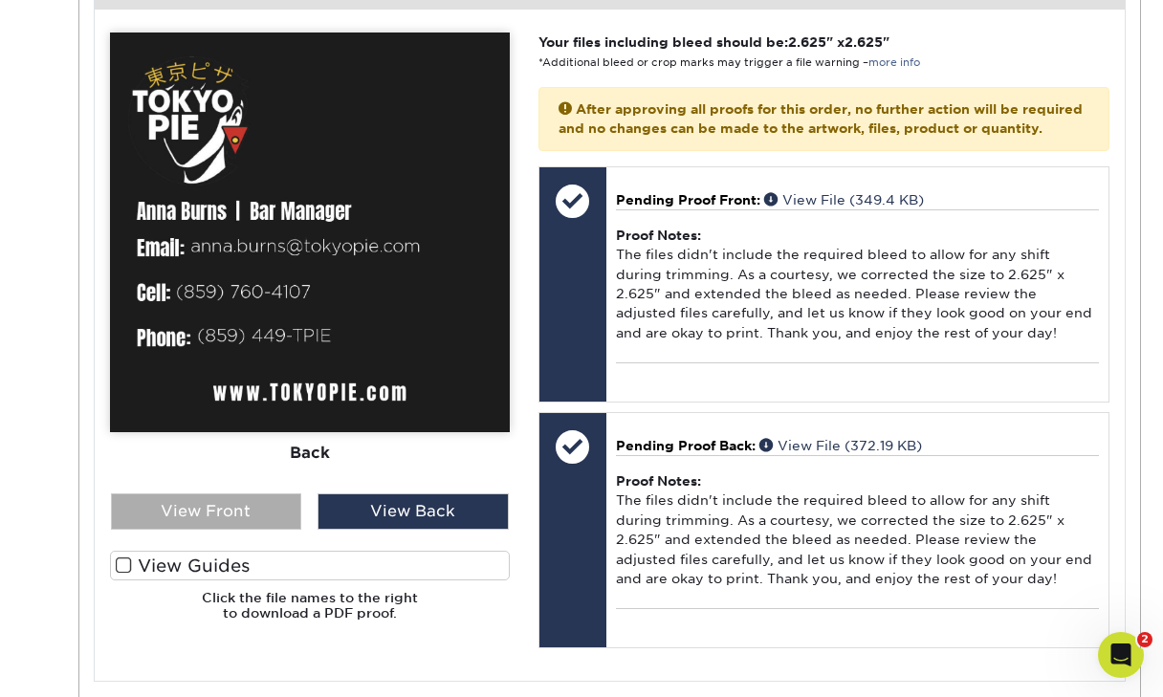
click at [227, 511] on div "View Front" at bounding box center [206, 512] width 191 height 36
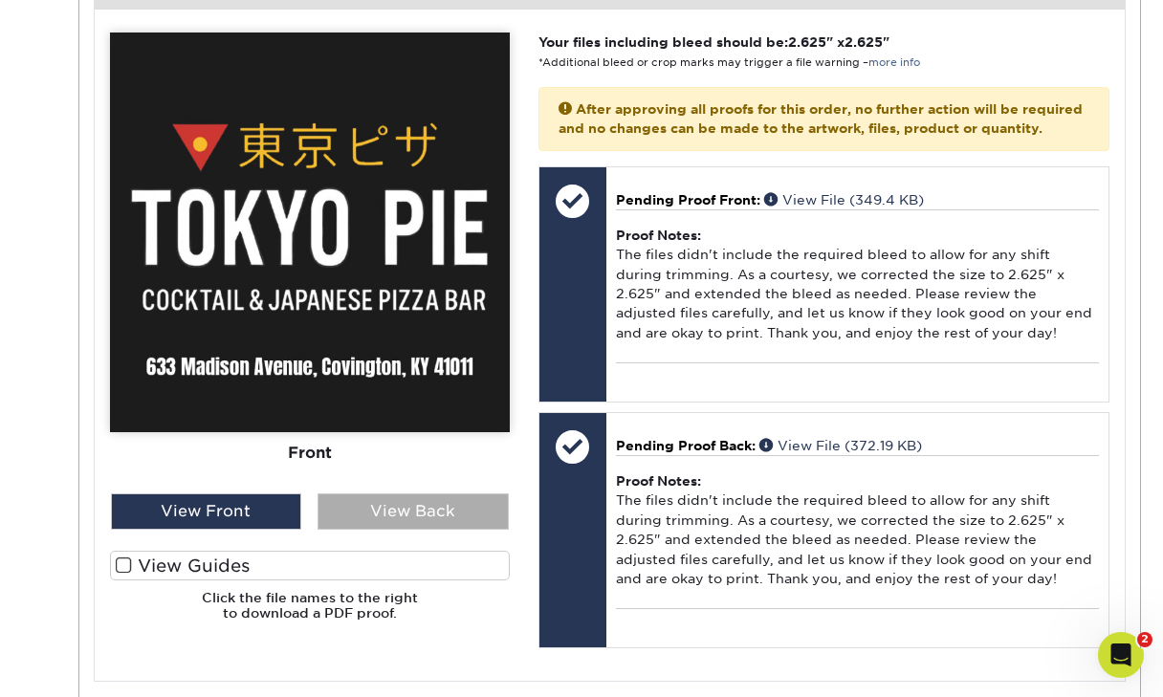
click at [360, 506] on div "View Back" at bounding box center [413, 512] width 191 height 36
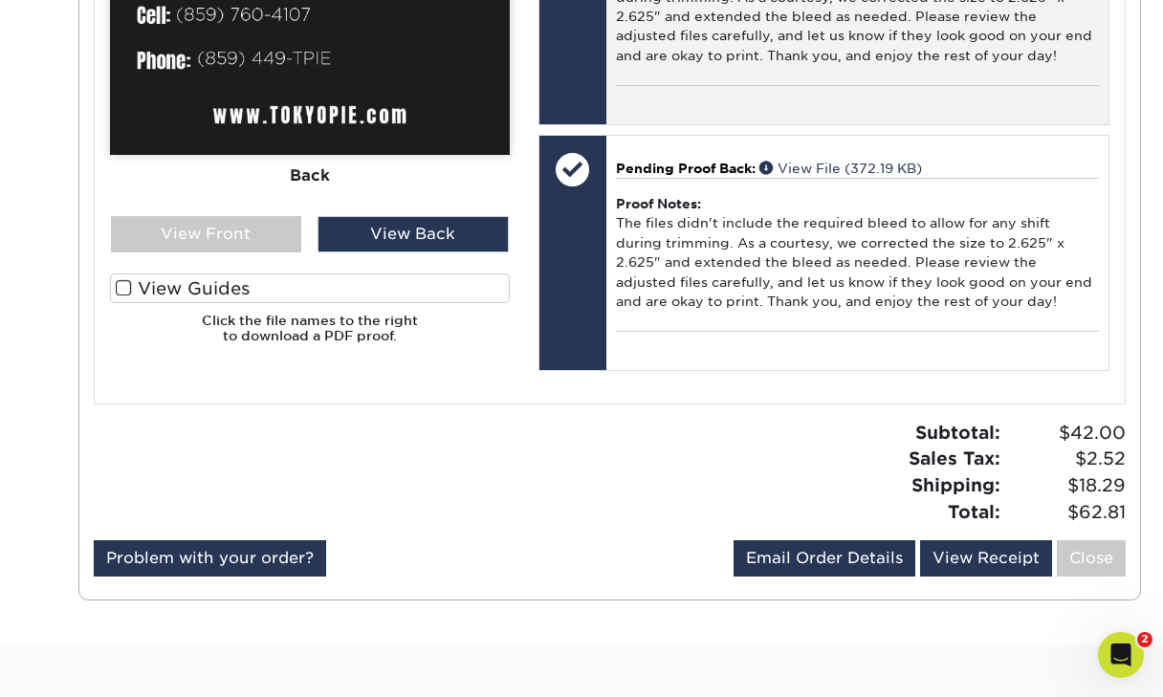
scroll to position [1139, 0]
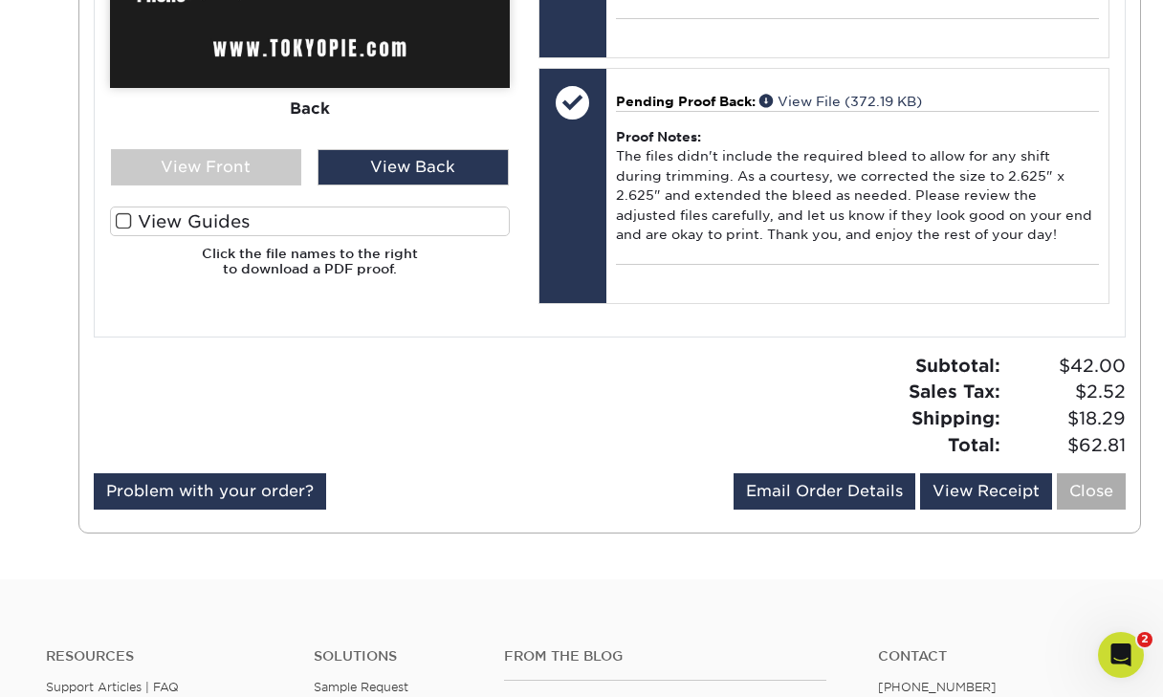
click at [1070, 475] on link "Close" at bounding box center [1091, 492] width 69 height 36
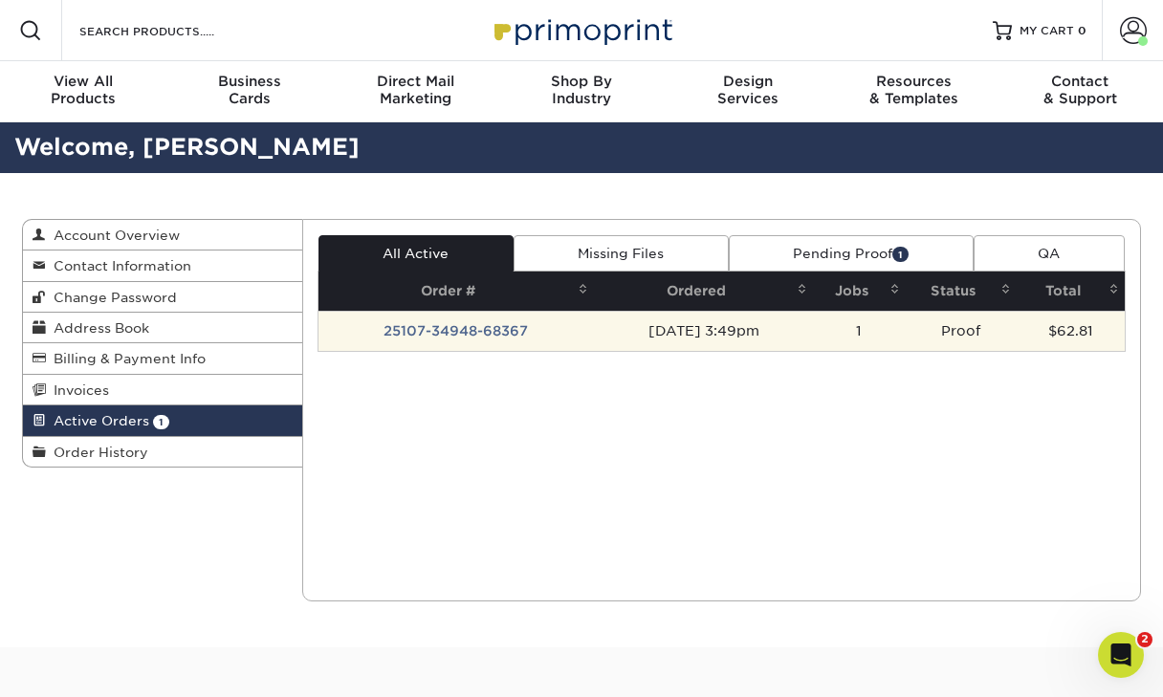
scroll to position [0, 0]
